Goal: Task Accomplishment & Management: Use online tool/utility

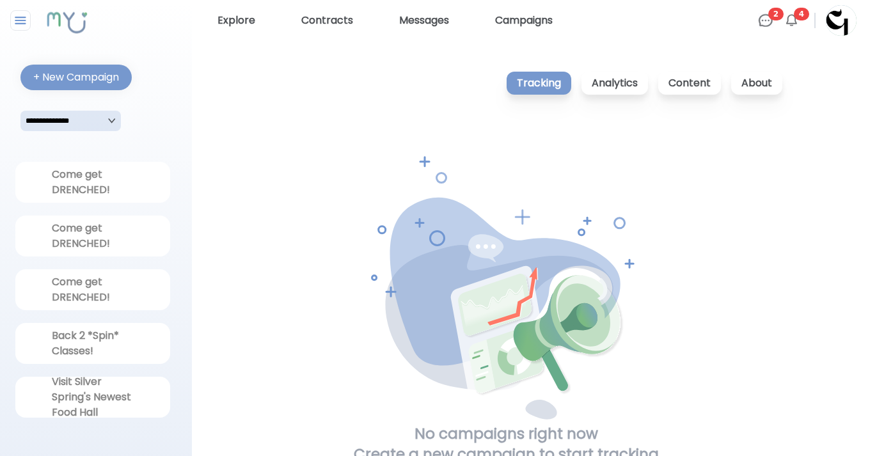
click at [766, 13] on img at bounding box center [765, 20] width 15 height 15
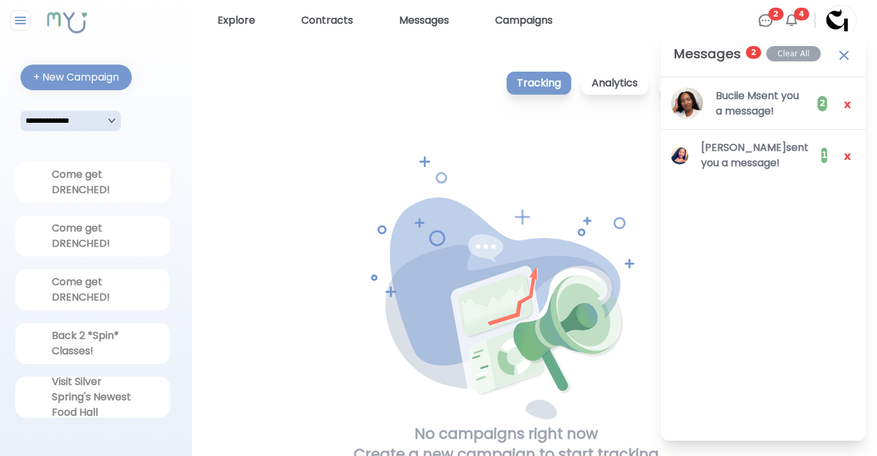
click at [797, 16] on span "4" at bounding box center [801, 14] width 15 height 13
click at [795, 21] on img at bounding box center [790, 20] width 15 height 15
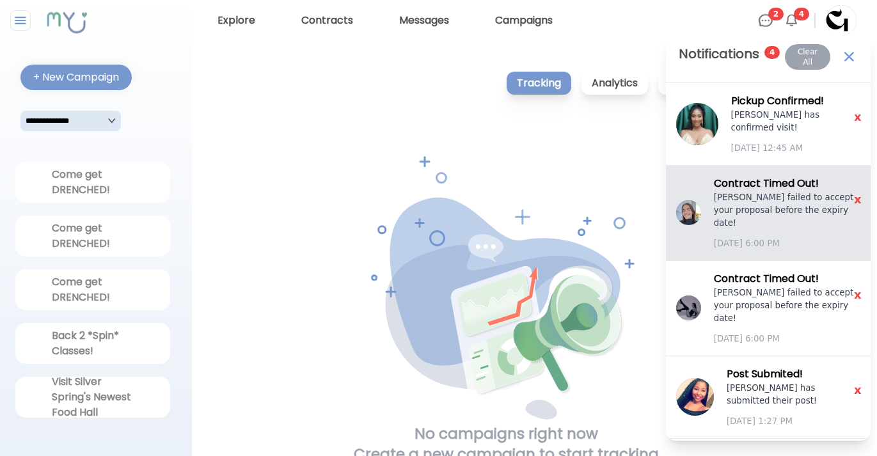
scroll to position [13, 0]
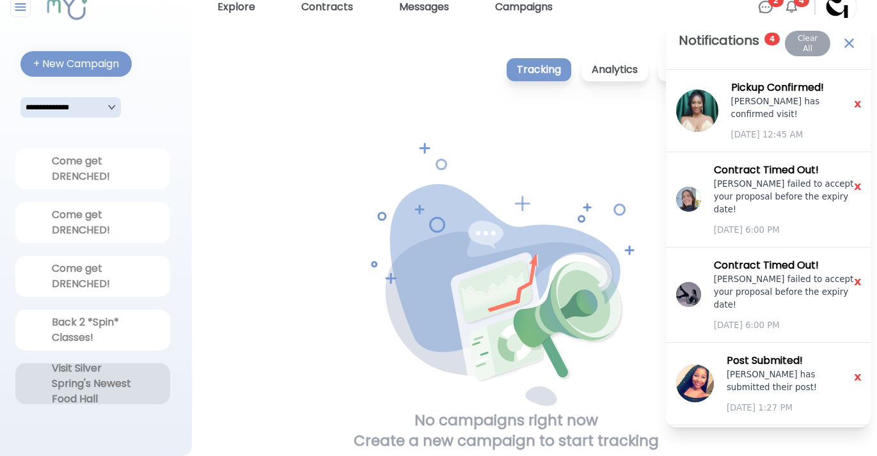
click at [75, 389] on div "Visit Silver Spring's Newest Food Hall" at bounding box center [93, 384] width 82 height 46
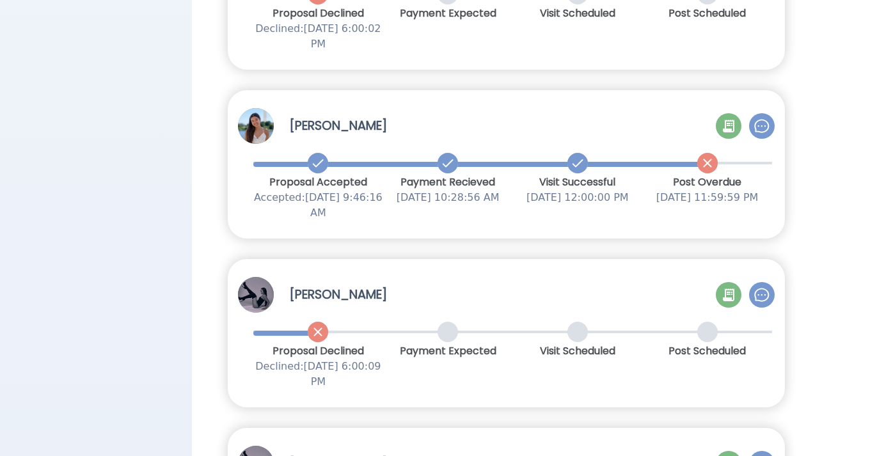
scroll to position [2654, 0]
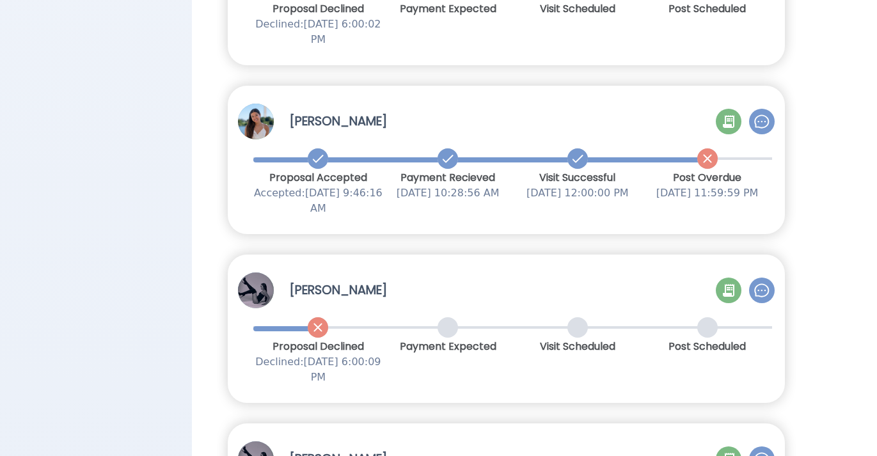
click at [512, 109] on div "[PERSON_NAME]" at bounding box center [506, 122] width 557 height 36
click at [719, 120] on div at bounding box center [729, 122] width 26 height 26
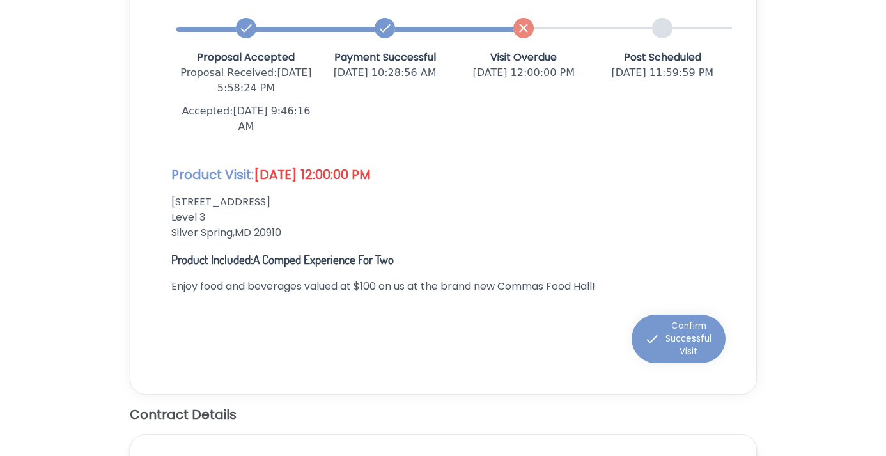
scroll to position [192, 0]
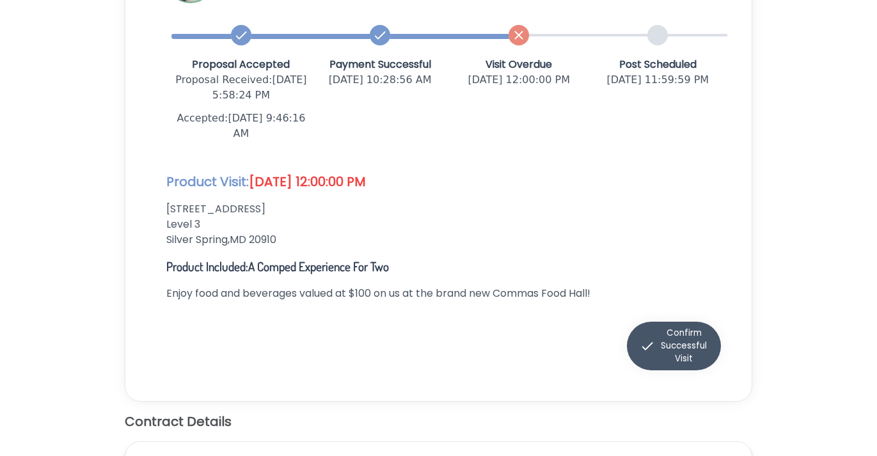
click at [687, 365] on div "Confirm Successful Visit" at bounding box center [673, 346] width 68 height 38
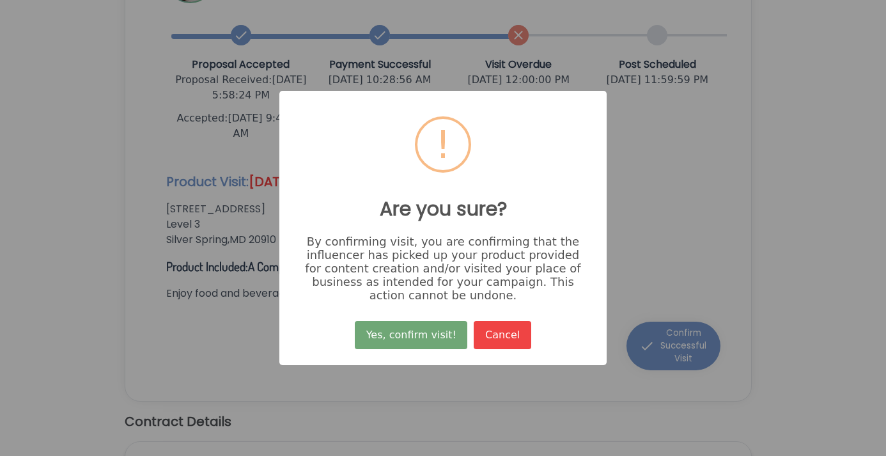
click at [426, 333] on button "Yes, confirm visit!" at bounding box center [411, 335] width 113 height 28
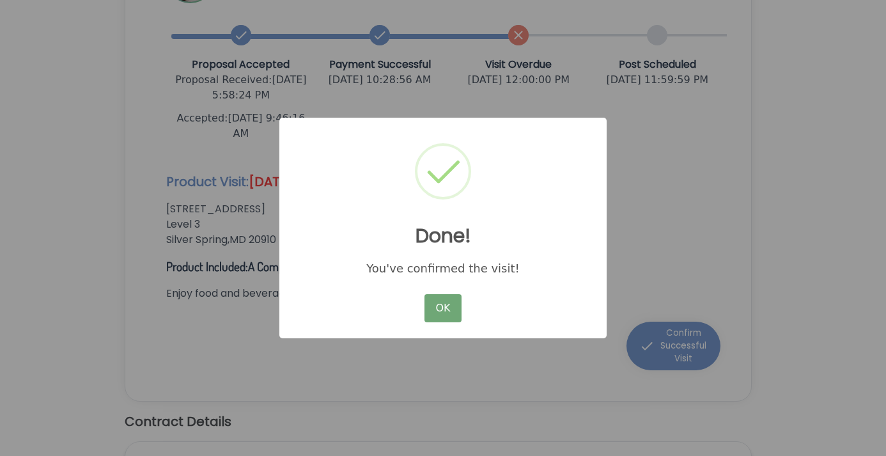
click at [449, 298] on button "OK" at bounding box center [443, 308] width 37 height 28
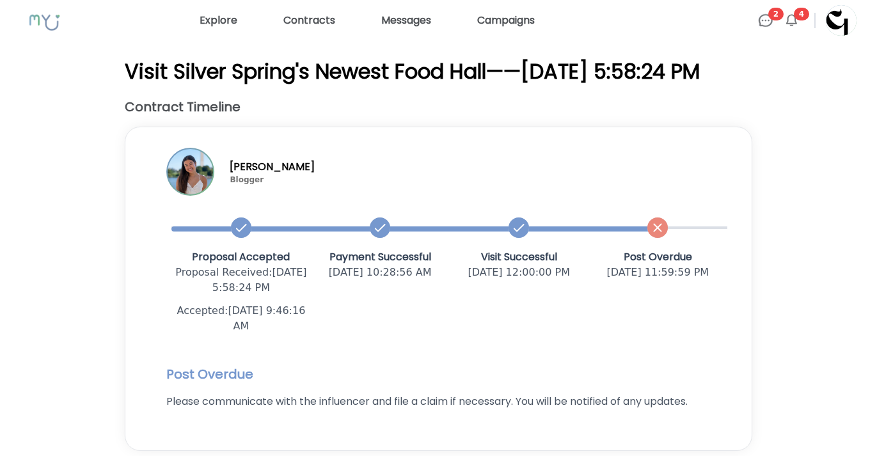
click at [790, 27] on img at bounding box center [790, 20] width 15 height 15
